Goal: Navigation & Orientation: Find specific page/section

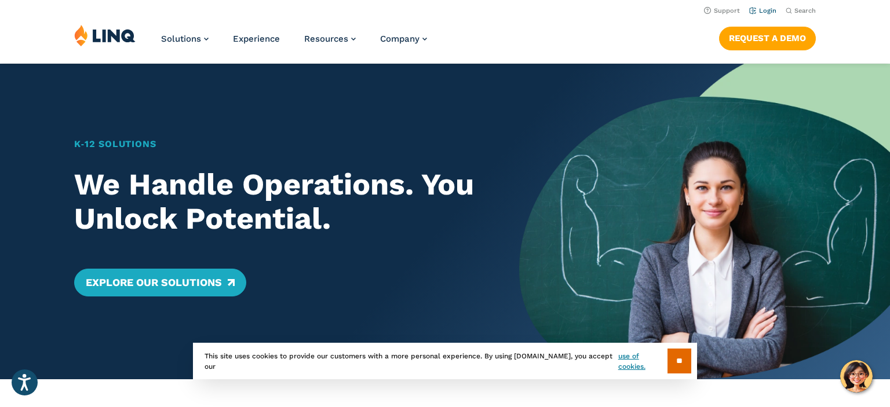
click at [762, 10] on link "Login" at bounding box center [762, 11] width 27 height 8
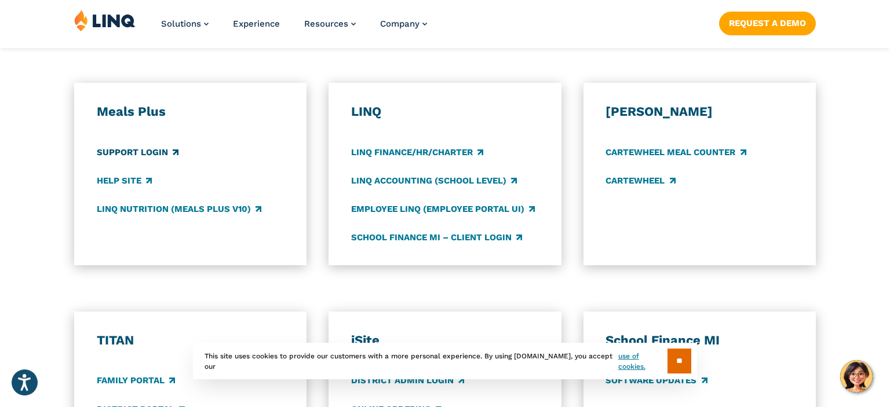
scroll to position [616, 0]
click at [142, 114] on h3 "Meals Plus" at bounding box center [191, 111] width 188 height 16
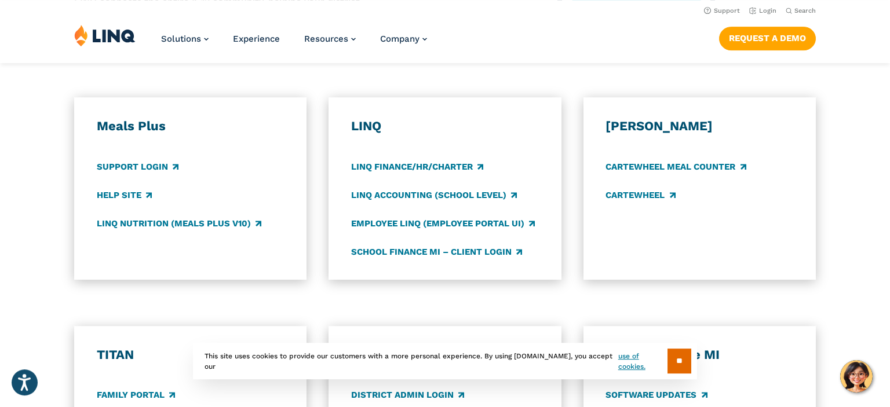
scroll to position [600, 0]
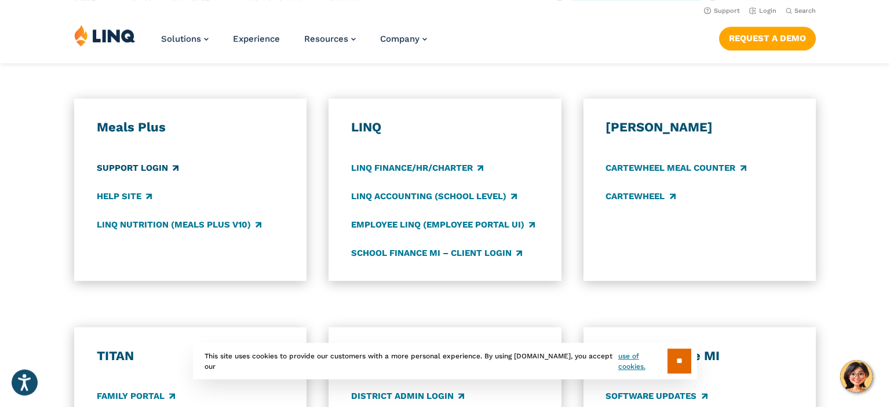
click at [131, 165] on link "Support Login" at bounding box center [138, 168] width 82 height 13
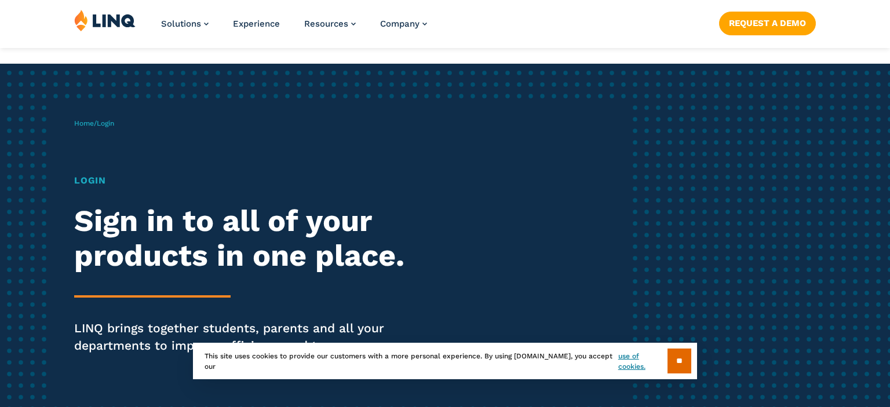
scroll to position [600, 0]
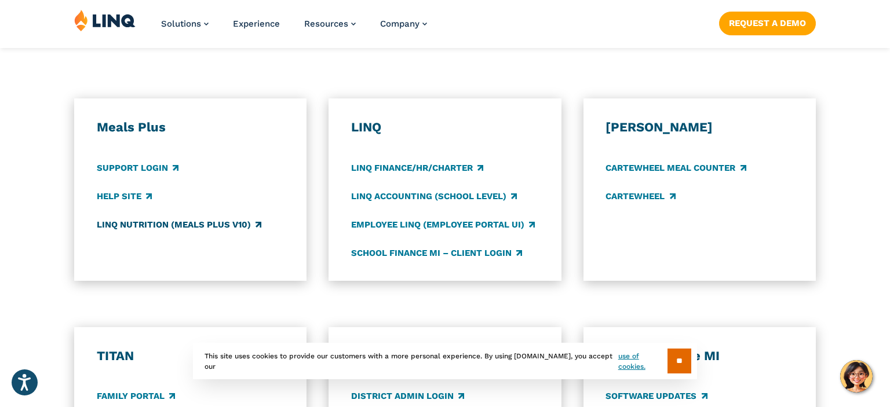
click at [134, 224] on link "LINQ Nutrition (Meals Plus v10)" at bounding box center [179, 224] width 164 height 13
